Goal: Task Accomplishment & Management: Complete application form

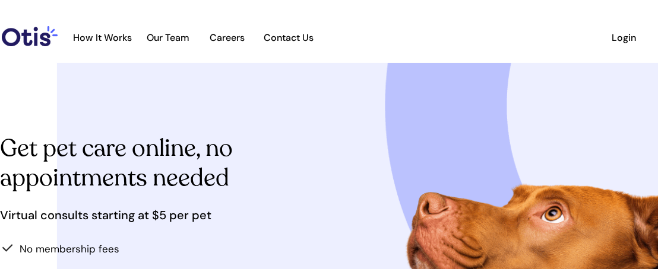
click at [612, 33] on span "Login" at bounding box center [624, 37] width 55 height 11
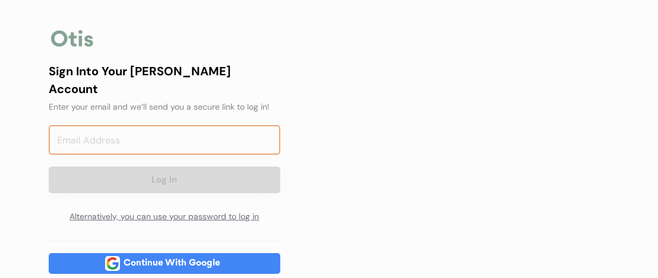
click at [183, 125] on input "email" at bounding box center [164, 140] width 231 height 30
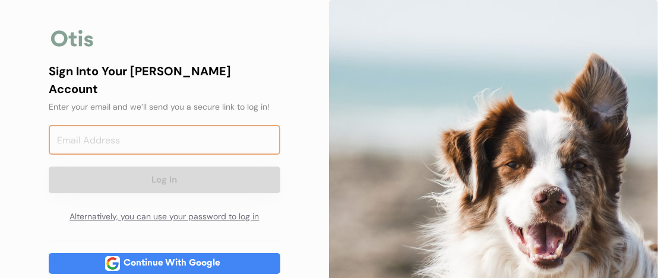
type input "[EMAIL_ADDRESS][DOMAIN_NAME]"
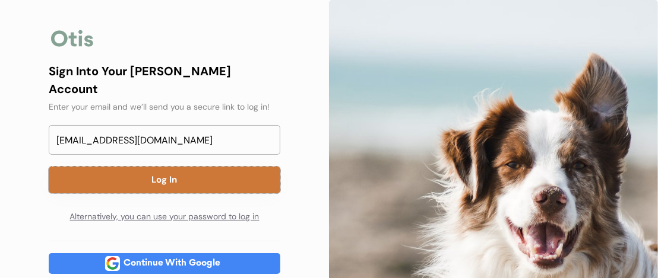
click at [198, 167] on button "Log In" at bounding box center [164, 180] width 231 height 27
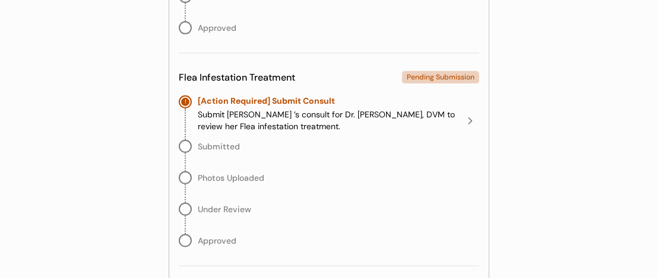
scroll to position [475, 0]
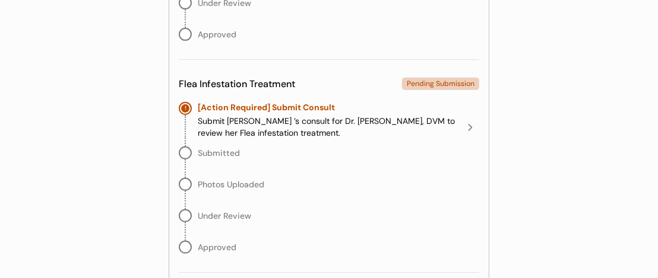
click at [471, 123] on icon at bounding box center [470, 128] width 12 height 12
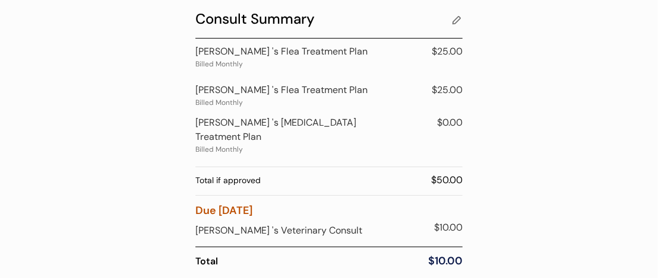
scroll to position [59, 0]
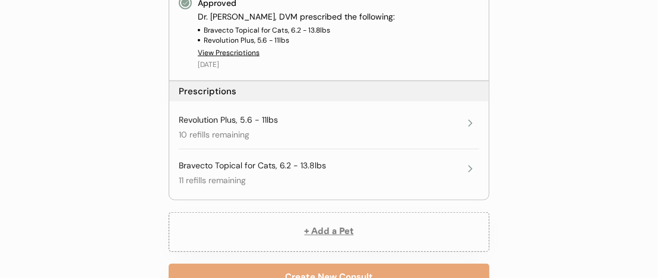
scroll to position [908, 0]
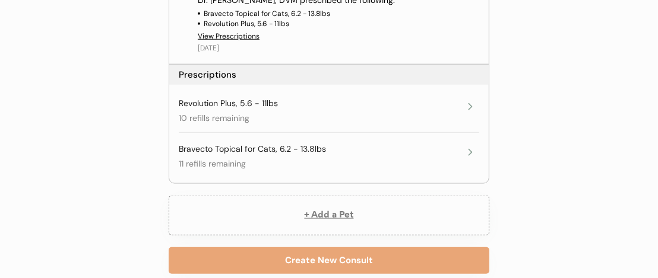
click at [471, 102] on icon at bounding box center [470, 107] width 12 height 12
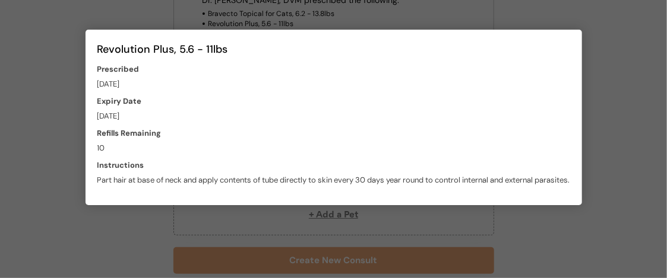
click at [486, 19] on div at bounding box center [333, 139] width 667 height 278
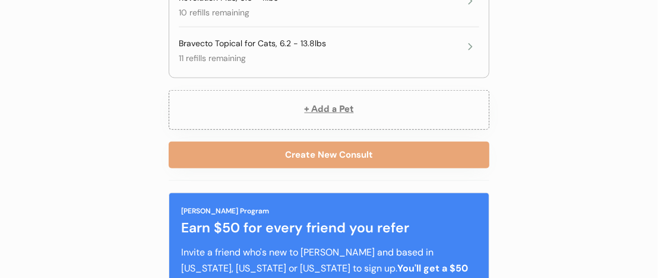
scroll to position [1027, 0]
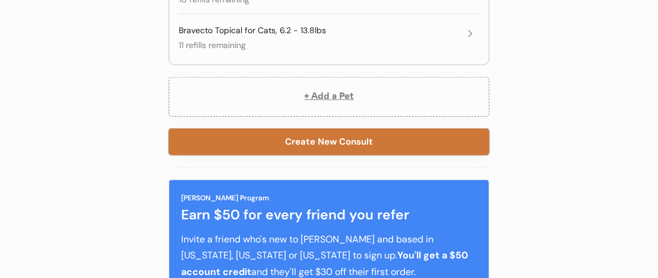
click at [364, 137] on button "Create New Consult" at bounding box center [329, 142] width 321 height 27
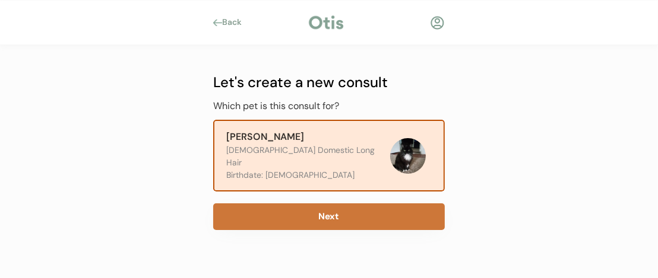
click at [365, 204] on button "Next" at bounding box center [328, 217] width 231 height 27
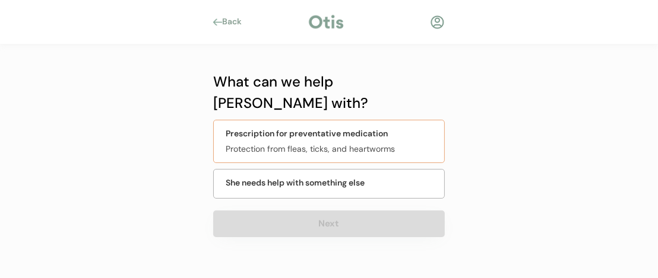
click at [329, 128] on div "Prescription for preventative medication" at bounding box center [307, 134] width 162 height 12
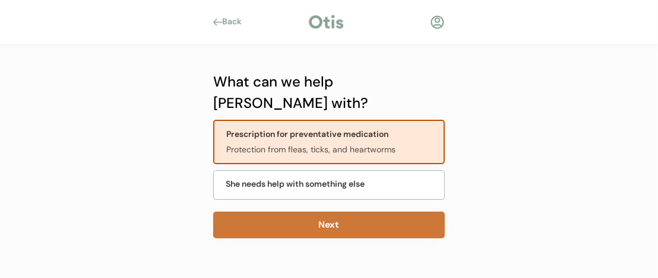
click at [327, 212] on button "Next" at bounding box center [328, 225] width 231 height 27
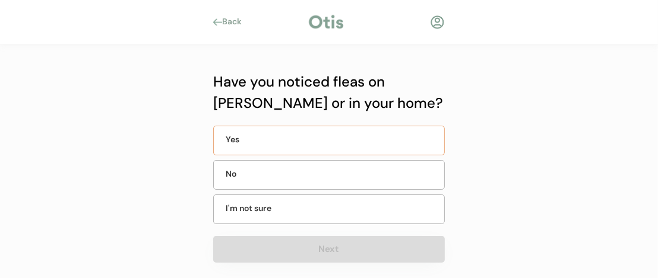
click at [350, 141] on div "Yes" at bounding box center [328, 141] width 231 height 30
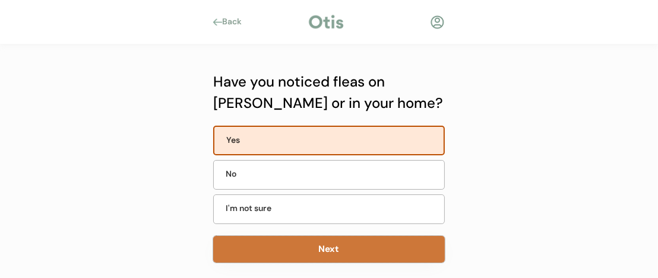
click at [359, 245] on button "Next" at bounding box center [328, 249] width 231 height 27
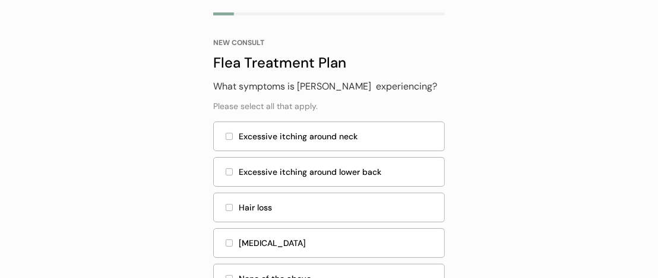
scroll to position [119, 0]
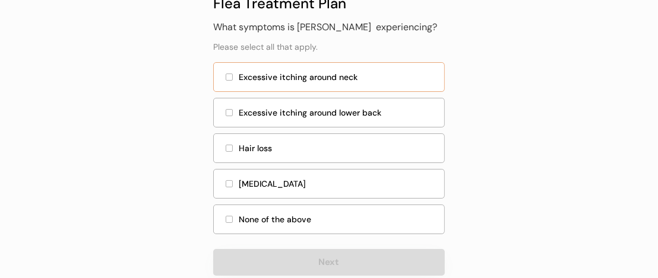
click at [227, 72] on div "Excessive itching around neck" at bounding box center [328, 77] width 231 height 30
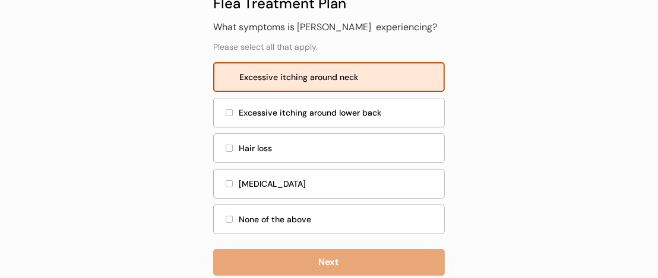
scroll to position [144, 0]
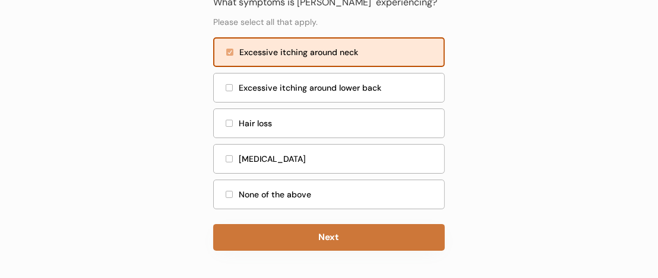
click at [374, 232] on button "Next" at bounding box center [328, 237] width 231 height 27
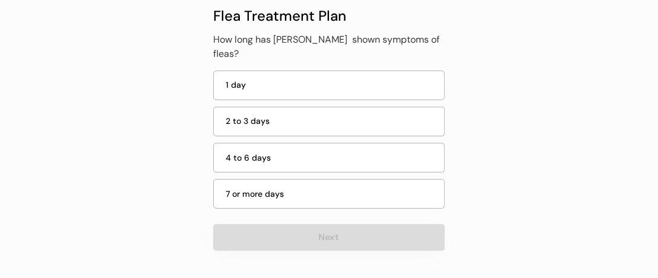
scroll to position [93, 0]
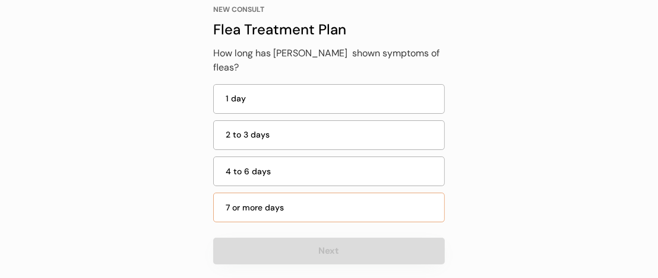
click at [294, 202] on div "7 or more days" at bounding box center [331, 208] width 211 height 12
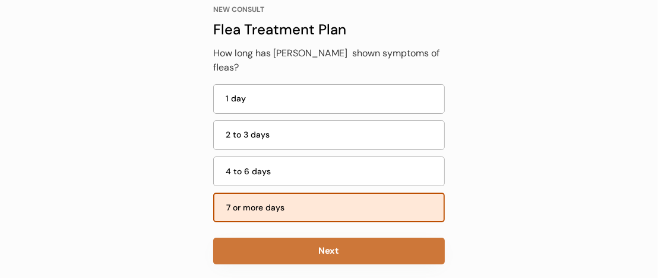
click at [335, 238] on button "Next" at bounding box center [328, 251] width 231 height 27
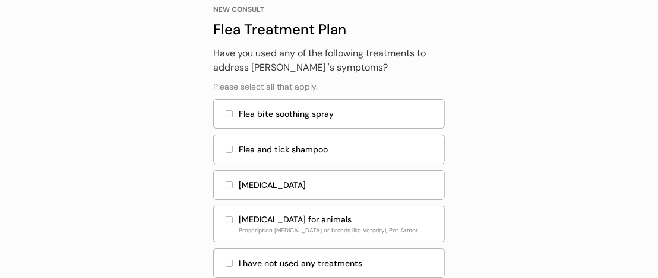
scroll to position [152, 0]
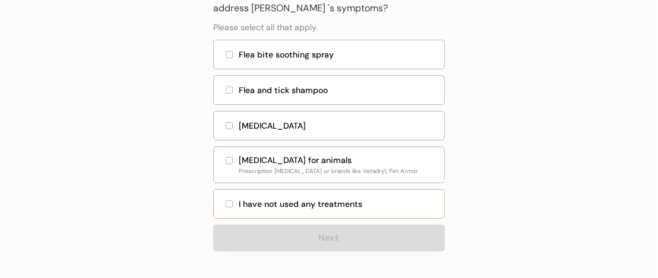
click at [230, 203] on div at bounding box center [229, 204] width 6 height 6
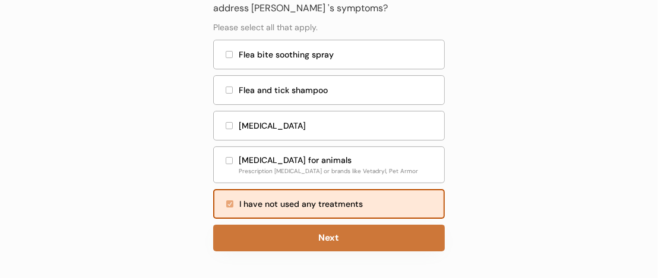
click at [344, 238] on button "Next" at bounding box center [328, 238] width 231 height 27
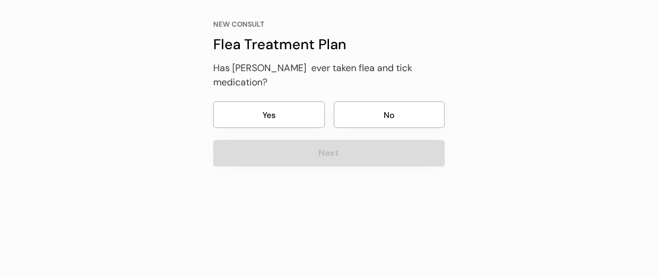
scroll to position [77, 0]
click at [286, 102] on button "Yes" at bounding box center [269, 115] width 112 height 27
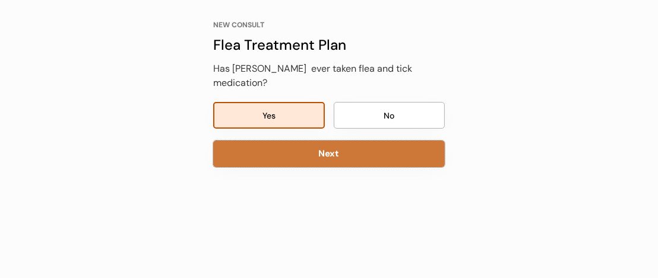
click at [410, 141] on button "Next" at bounding box center [328, 154] width 231 height 27
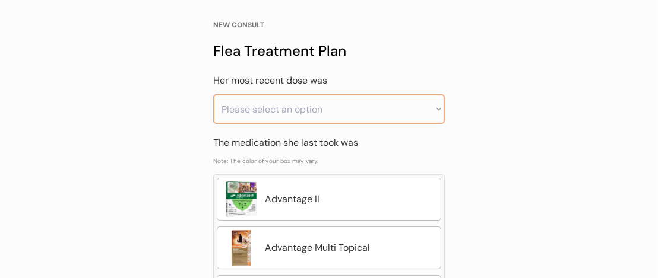
click at [436, 104] on select "Please select an option Less than a month ago Within the last 1 - 2 months With…" at bounding box center [328, 109] width 231 height 30
select select ""less_than_a_month_ago""
click at [213, 94] on select "Please select an option Less than a month ago Within the last 1 - 2 months With…" at bounding box center [328, 109] width 231 height 30
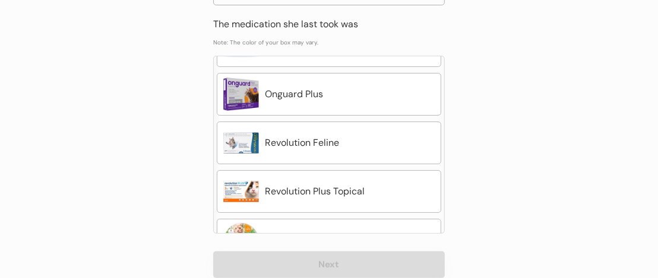
scroll to position [450, 0]
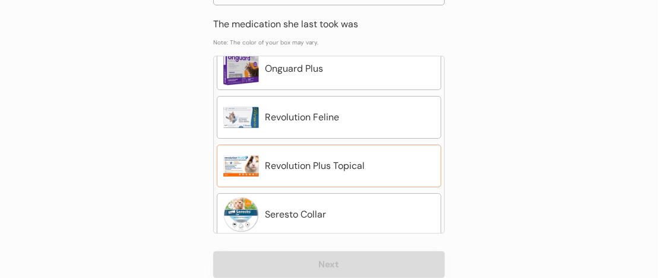
click at [345, 159] on div "Revolution Plus Topical" at bounding box center [350, 166] width 170 height 14
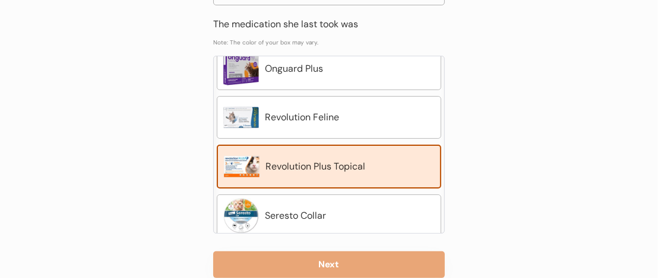
scroll to position [223, 0]
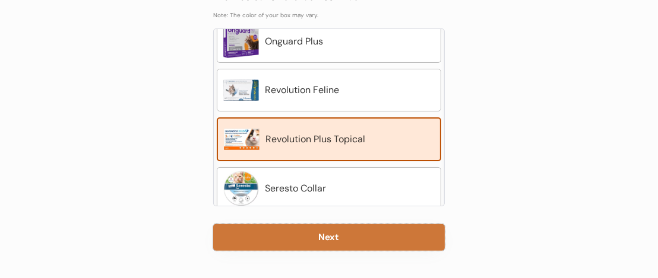
click at [428, 237] on button "Next" at bounding box center [328, 237] width 231 height 27
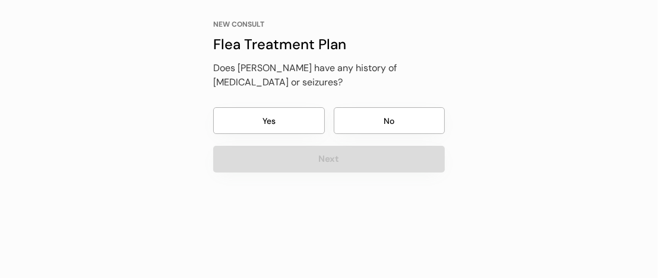
scroll to position [77, 0]
click at [389, 125] on button "No" at bounding box center [390, 121] width 112 height 27
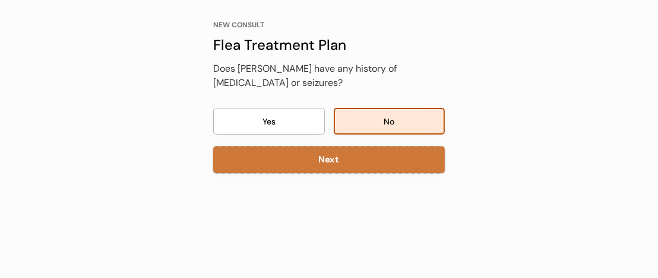
drag, startPoint x: 404, startPoint y: 158, endPoint x: 452, endPoint y: 141, distance: 50.9
click at [405, 158] on button "Next" at bounding box center [328, 160] width 231 height 27
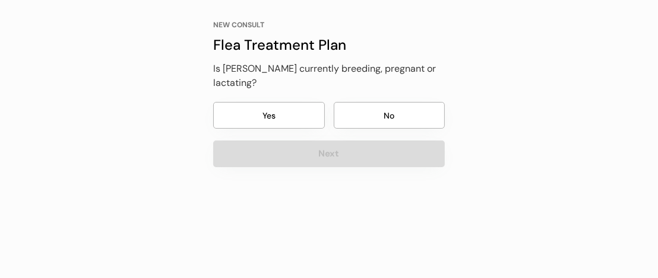
click at [430, 102] on button "No" at bounding box center [390, 115] width 112 height 27
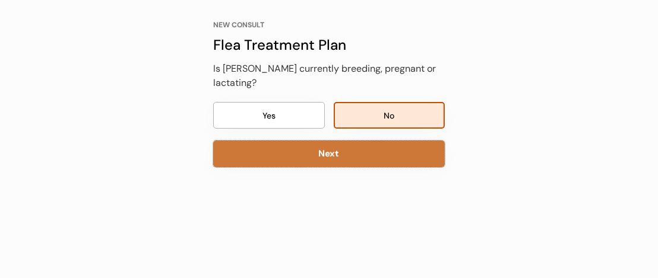
click at [404, 141] on button "Next" at bounding box center [328, 154] width 231 height 27
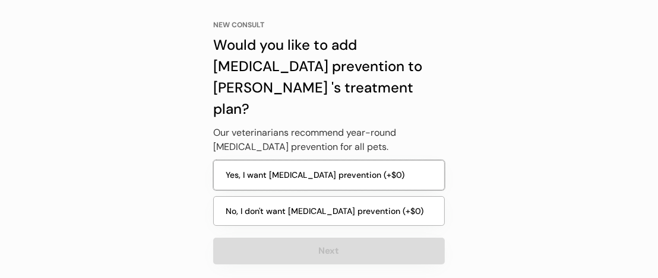
click at [412, 160] on button "Yes, I want heartworm prevention (+$0)" at bounding box center [328, 175] width 231 height 30
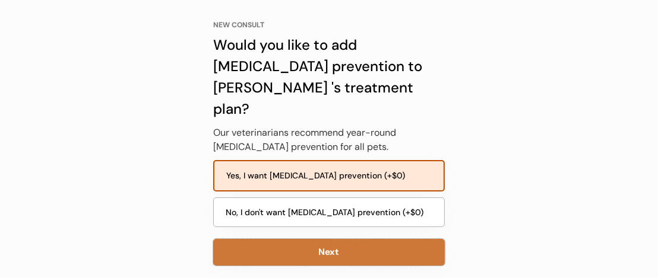
click at [403, 239] on button "Next" at bounding box center [328, 252] width 231 height 27
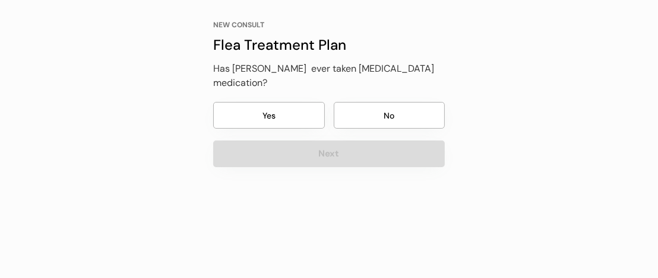
click at [308, 102] on button "Yes" at bounding box center [269, 115] width 112 height 27
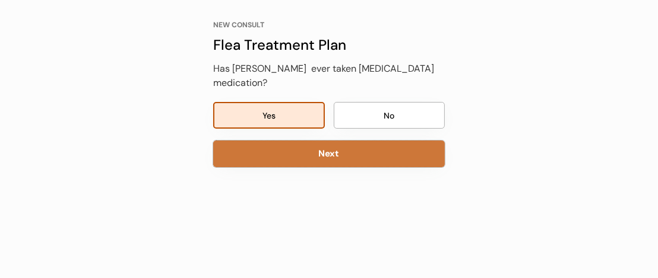
click at [328, 141] on button "Next" at bounding box center [328, 154] width 231 height 27
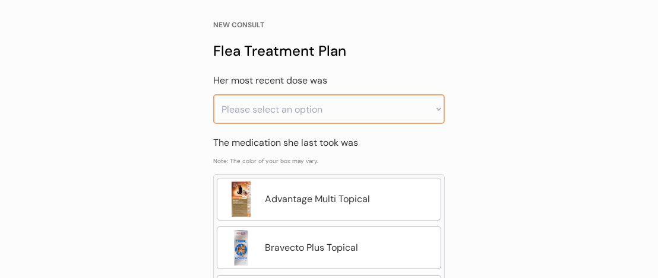
click at [435, 105] on select "Please select an option Less than a month ago Within the last 1 - 2 months With…" at bounding box center [328, 109] width 231 height 30
select select ""less_than_a_month_ago""
click at [213, 94] on select "Please select an option Less than a month ago Within the last 1 - 2 months With…" at bounding box center [328, 109] width 231 height 30
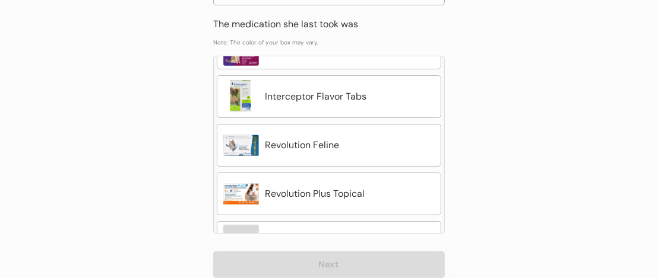
scroll to position [135, 0]
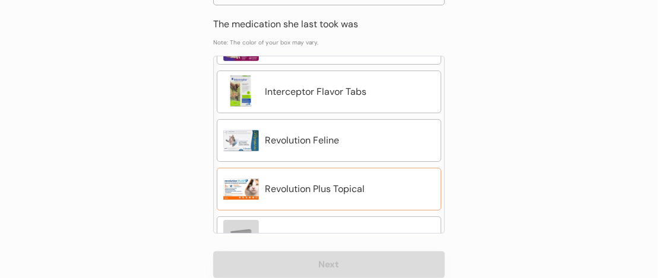
click at [414, 175] on div "Revolution Plus Topical" at bounding box center [329, 189] width 224 height 43
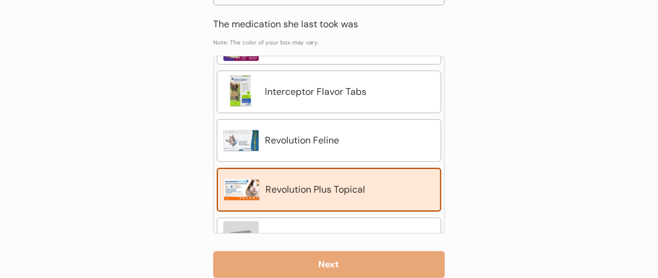
scroll to position [223, 0]
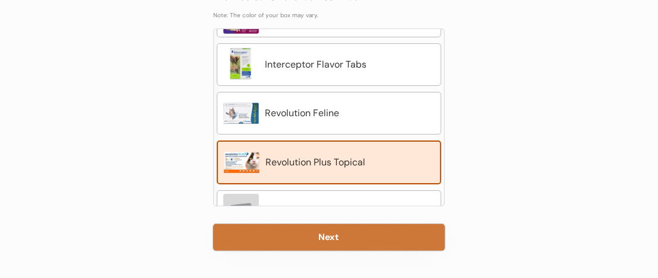
click at [425, 237] on button "Next" at bounding box center [328, 237] width 231 height 27
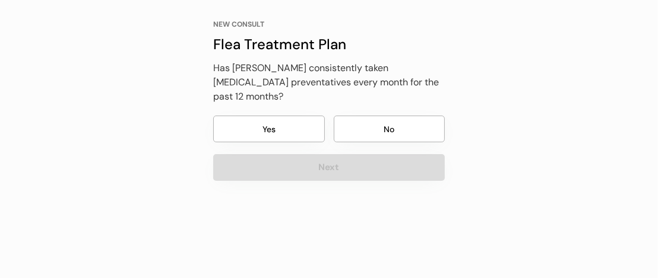
scroll to position [77, 0]
click at [296, 116] on button "Yes" at bounding box center [269, 129] width 112 height 27
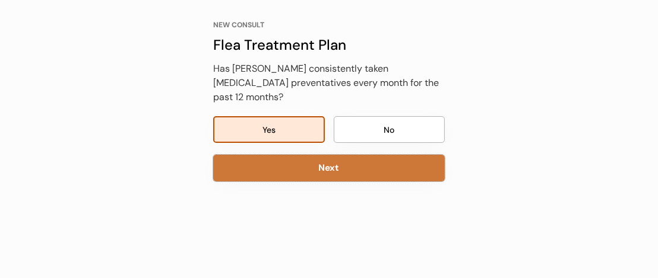
click at [333, 155] on button "Next" at bounding box center [328, 168] width 231 height 27
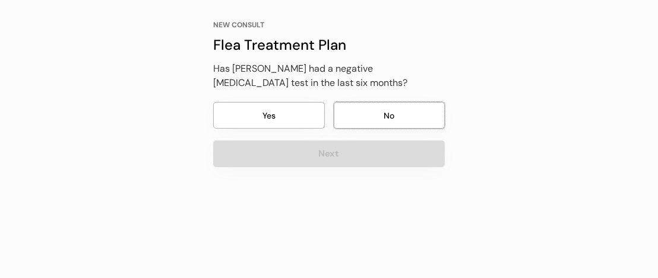
click at [426, 108] on button "No" at bounding box center [390, 115] width 112 height 27
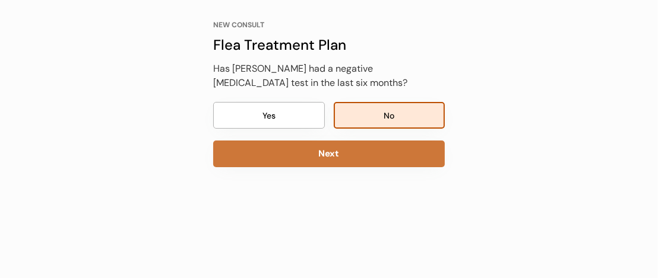
click at [413, 148] on button "Next" at bounding box center [328, 154] width 231 height 27
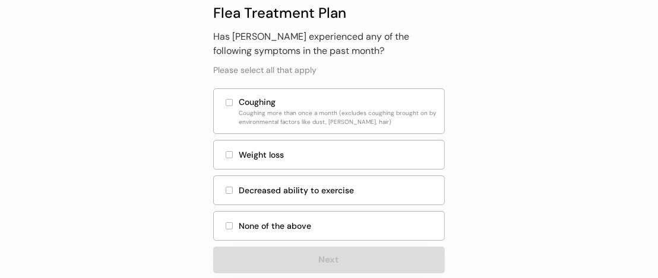
scroll to position [131, 0]
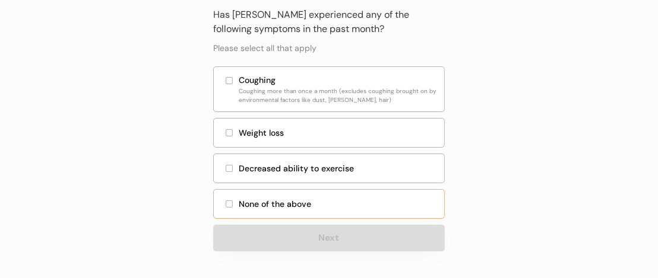
drag, startPoint x: 226, startPoint y: 199, endPoint x: 263, endPoint y: 206, distance: 38.0
click at [226, 199] on div "None of the above" at bounding box center [328, 204] width 231 height 30
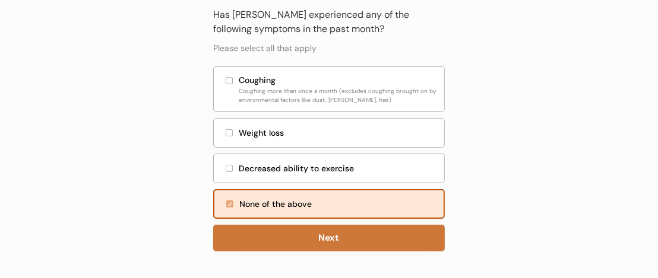
click at [339, 236] on button "Next" at bounding box center [328, 238] width 231 height 27
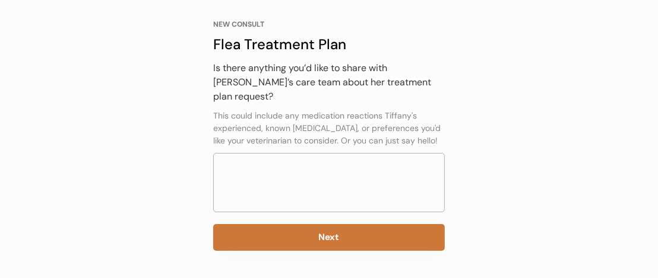
scroll to position [77, 0]
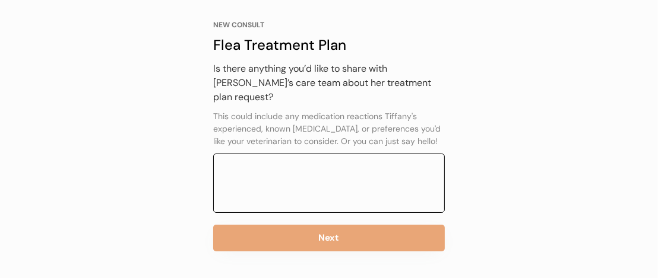
click at [342, 154] on textarea at bounding box center [328, 183] width 231 height 59
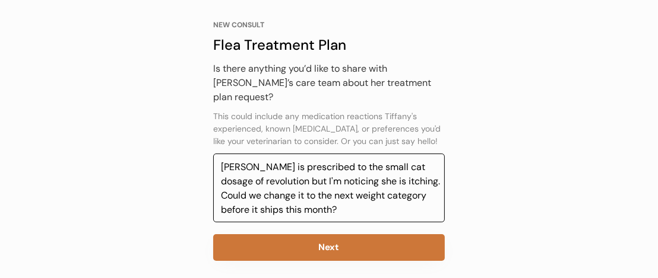
type textarea "Tiffany is prescribed to the small cat dosage of revolution but I'm noticing sh…"
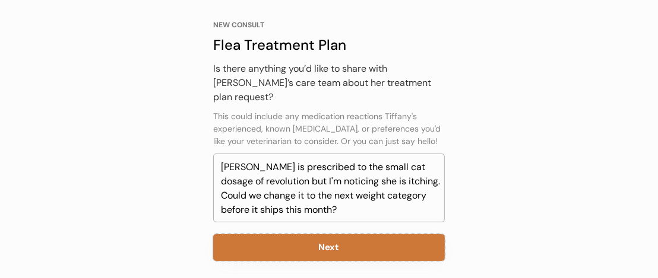
click at [353, 234] on button "Next" at bounding box center [328, 247] width 231 height 27
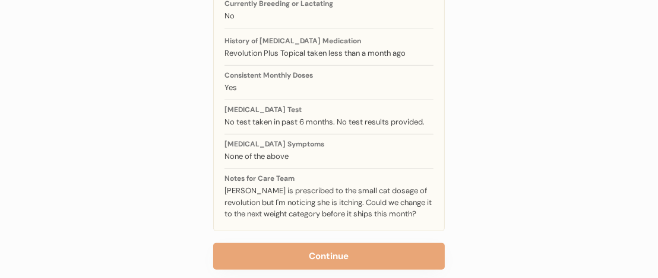
scroll to position [378, 0]
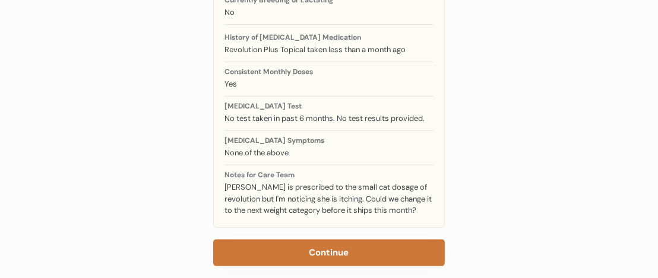
click at [378, 240] on button "Continue" at bounding box center [328, 253] width 231 height 27
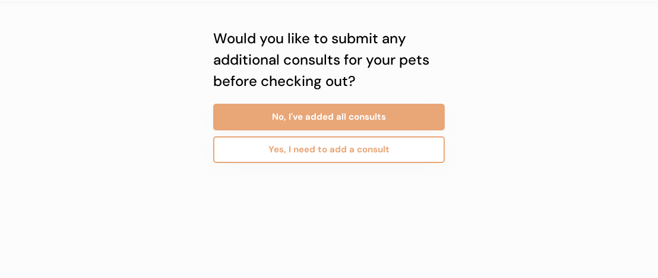
scroll to position [18, 0]
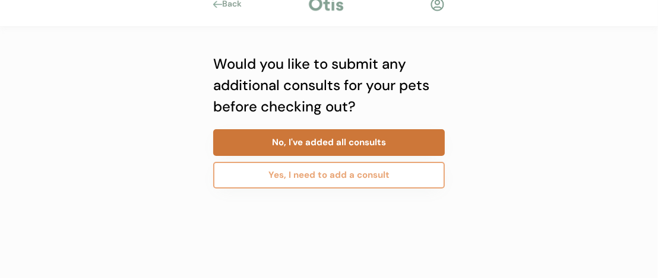
click at [385, 139] on button "No, I've added all consults" at bounding box center [328, 142] width 231 height 27
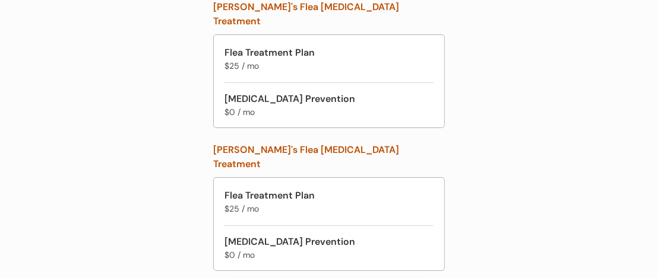
scroll to position [224, 0]
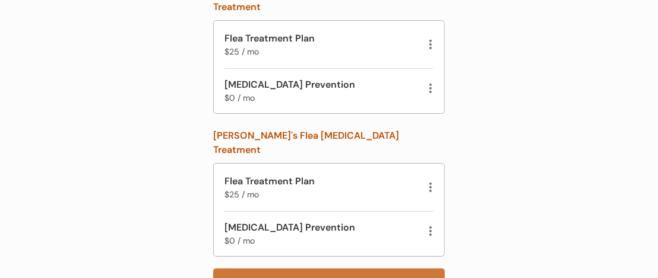
click at [395, 269] on button "Continue" at bounding box center [328, 282] width 231 height 27
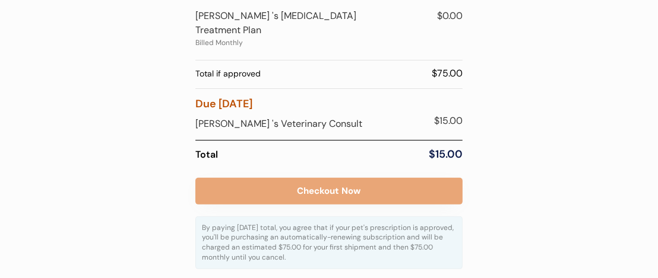
scroll to position [237, 0]
